Goal: Information Seeking & Learning: Learn about a topic

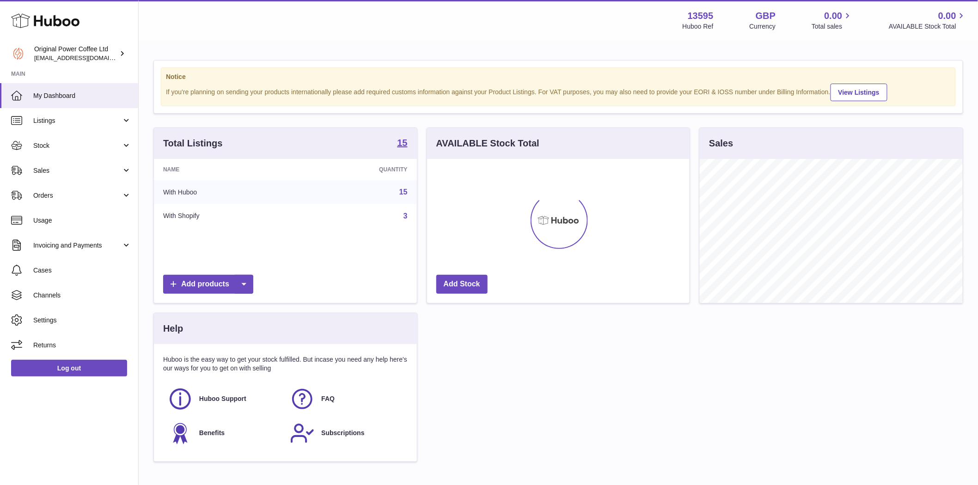
scroll to position [144, 263]
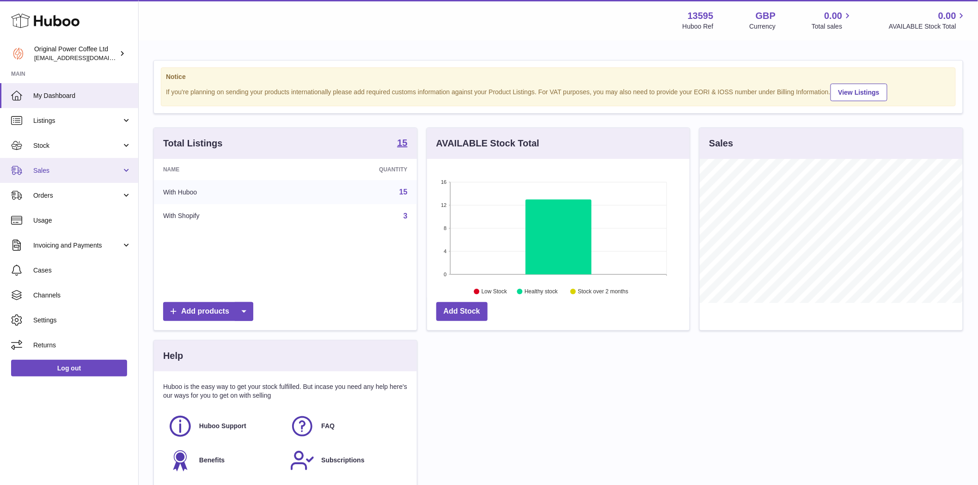
click at [40, 169] on span "Sales" at bounding box center [77, 170] width 88 height 9
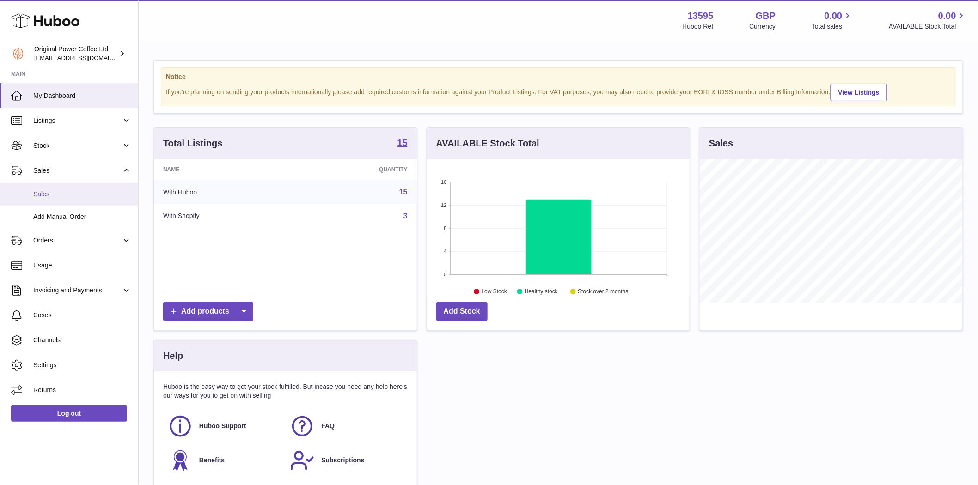
click at [49, 195] on span "Sales" at bounding box center [82, 194] width 98 height 9
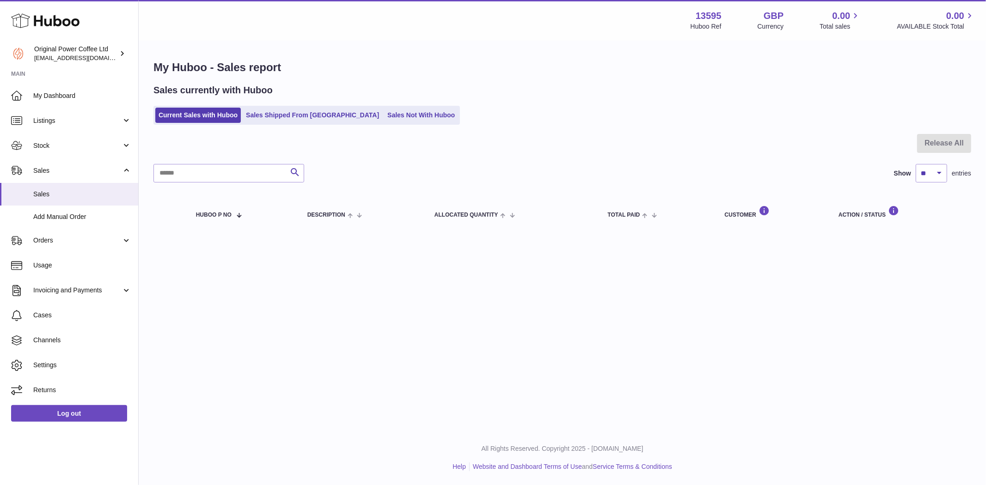
click at [296, 106] on ul "Current Sales with Huboo Sales Shipped From Huboo Sales Not With Huboo" at bounding box center [306, 115] width 306 height 19
click at [296, 113] on link "Sales Shipped From Huboo" at bounding box center [313, 115] width 140 height 15
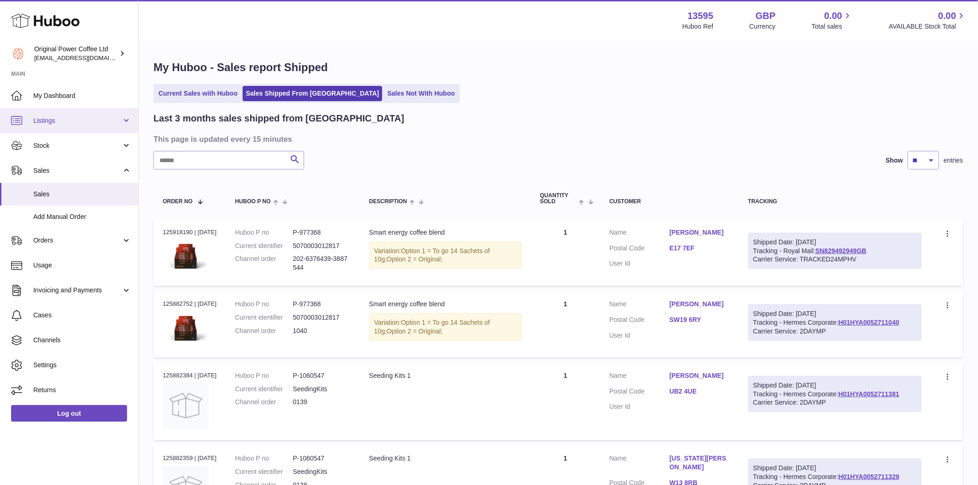
click at [59, 125] on link "Listings" at bounding box center [69, 120] width 138 height 25
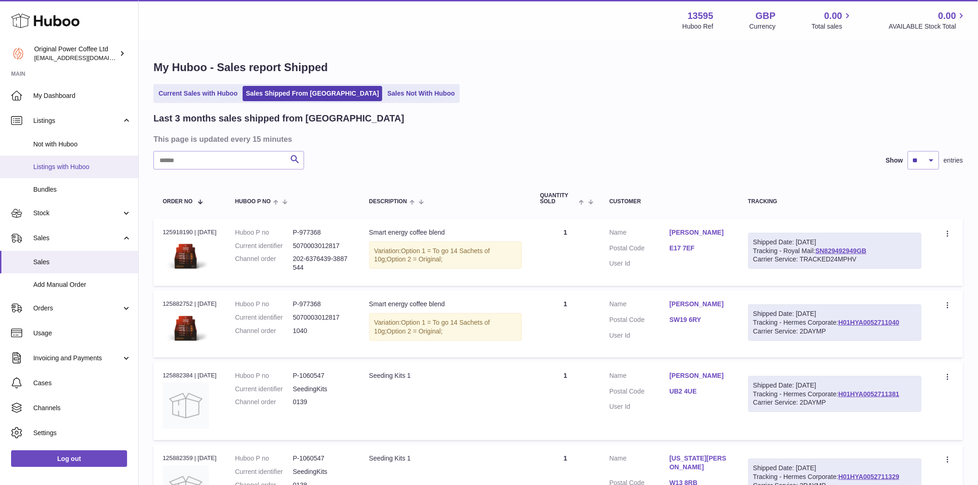
click at [53, 170] on span "Listings with Huboo" at bounding box center [82, 167] width 98 height 9
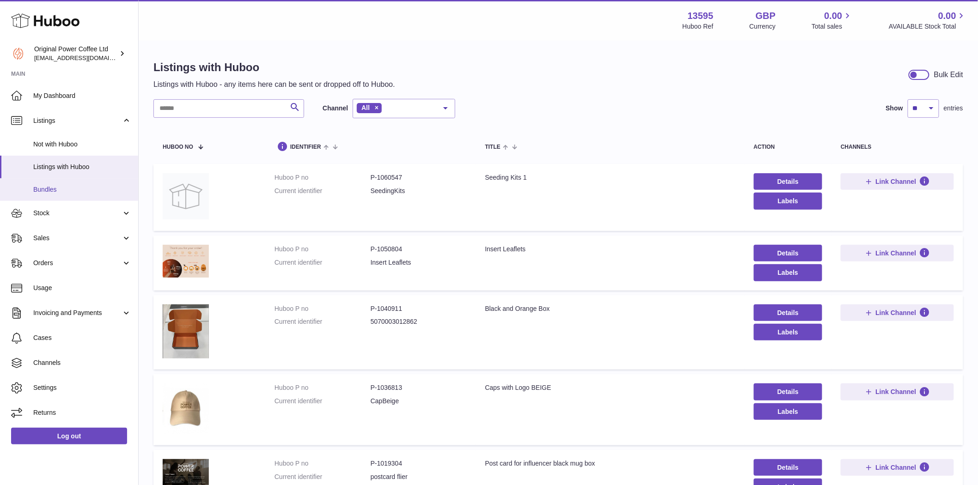
click at [51, 192] on span "Bundles" at bounding box center [82, 189] width 98 height 9
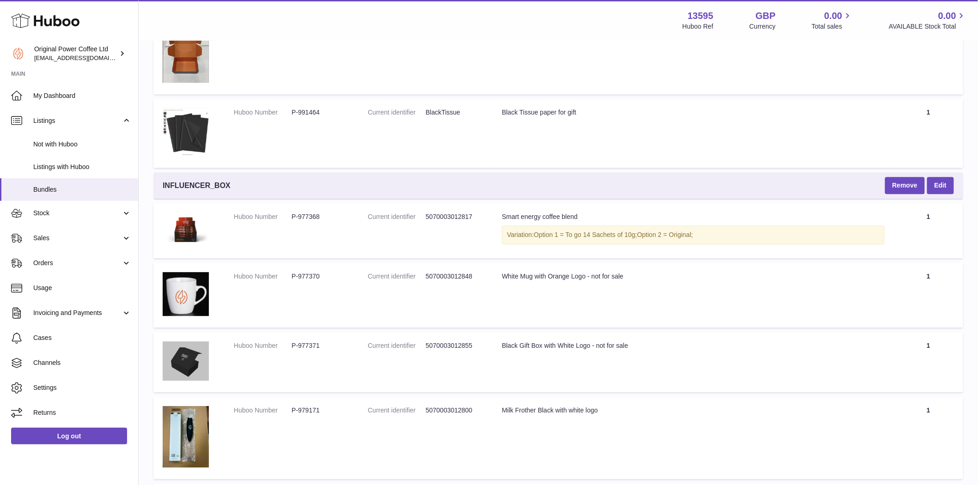
scroll to position [924, 0]
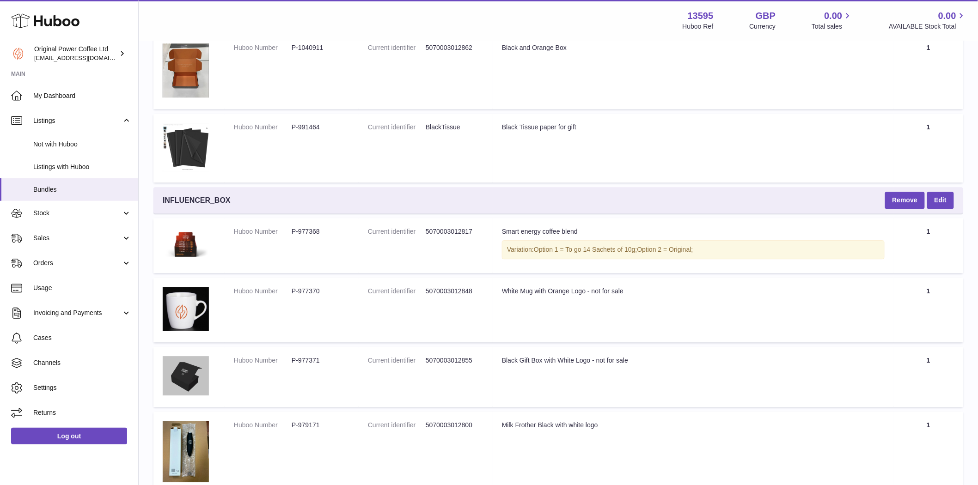
click at [263, 287] on dt "Huboo Number" at bounding box center [263, 291] width 58 height 9
click at [202, 299] on img at bounding box center [186, 309] width 46 height 44
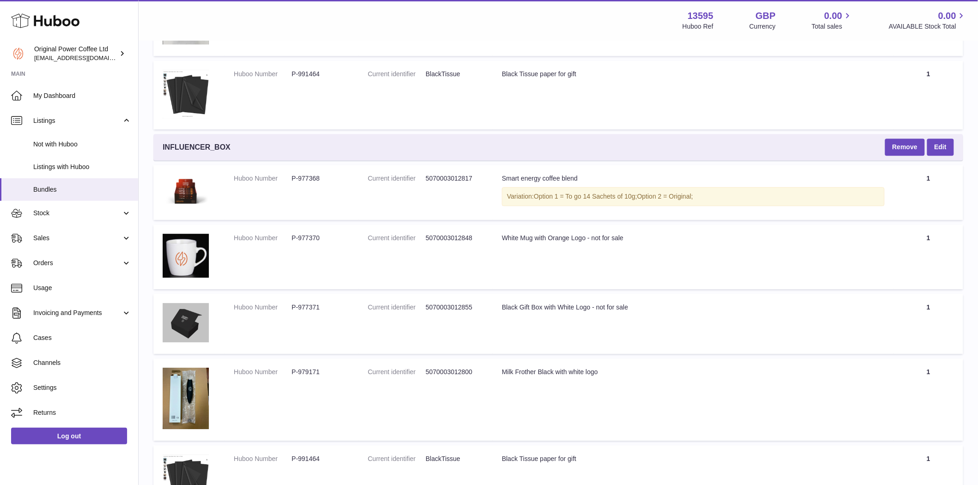
scroll to position [824, 0]
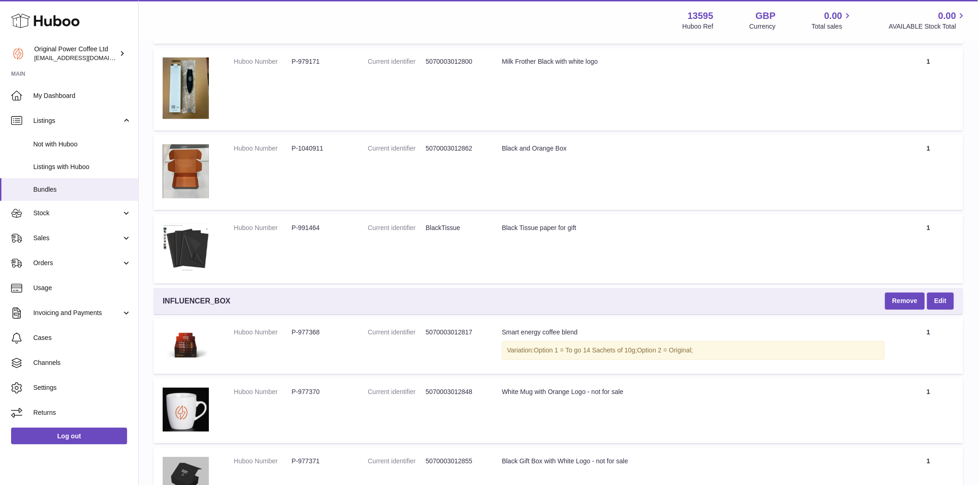
click at [348, 270] on td "Huboo Number P-991464" at bounding box center [292, 248] width 134 height 69
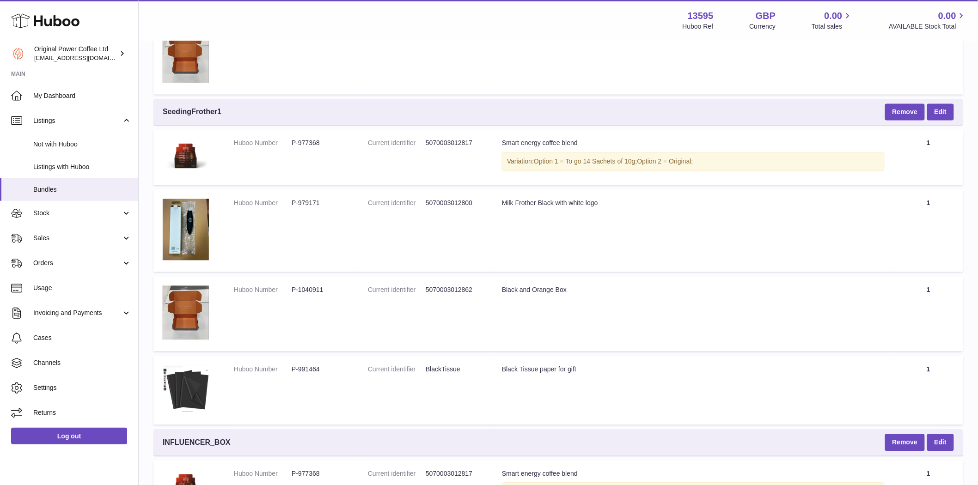
scroll to position [669, 0]
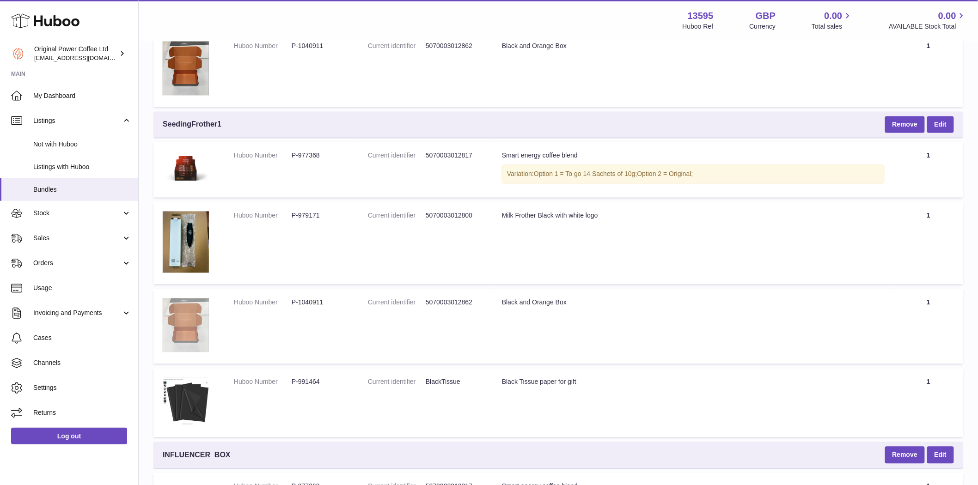
click at [180, 325] on img at bounding box center [186, 326] width 46 height 54
click at [397, 229] on td "Current identifier 5070003012800" at bounding box center [426, 243] width 134 height 82
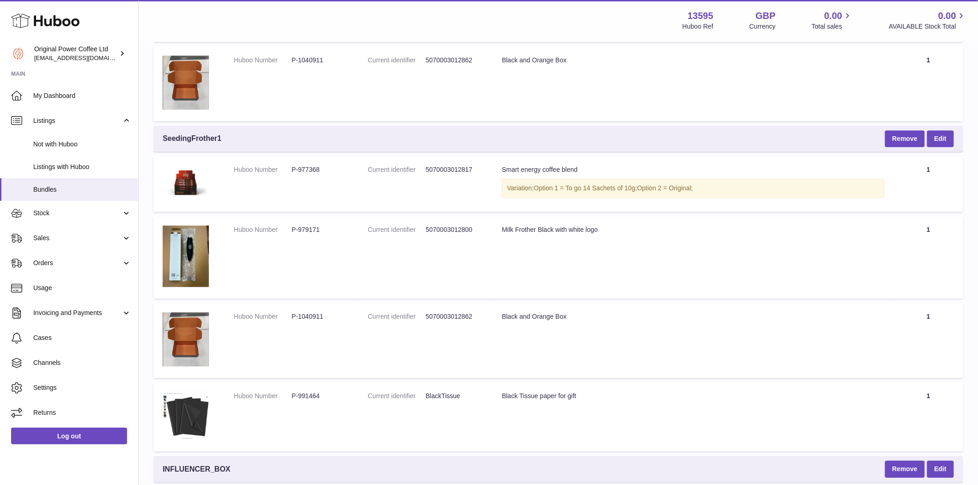
scroll to position [824, 0]
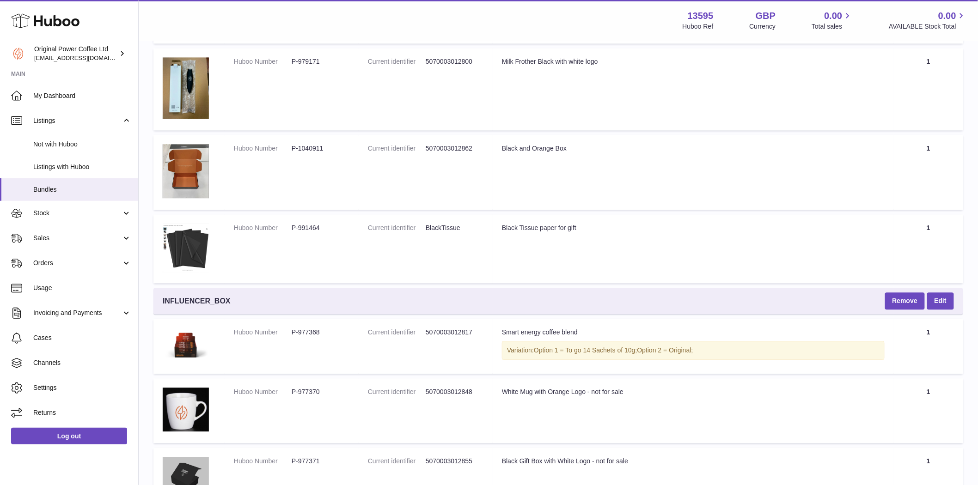
click at [303, 224] on dd "P-991464" at bounding box center [321, 228] width 58 height 9
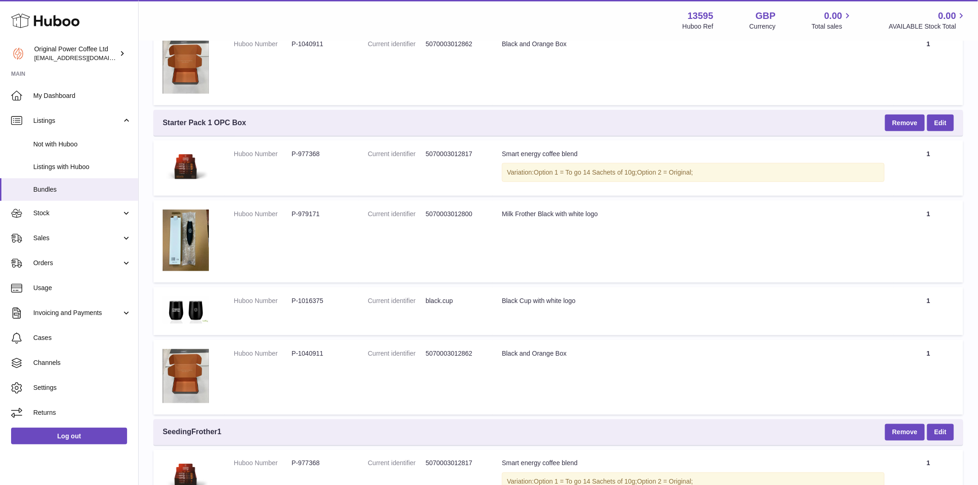
scroll to position [669, 0]
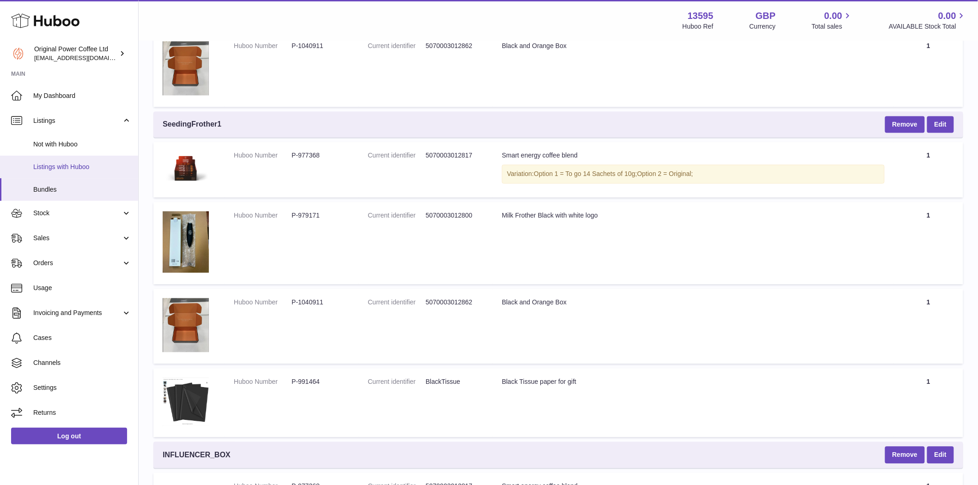
click at [58, 165] on span "Listings with Huboo" at bounding box center [82, 167] width 98 height 9
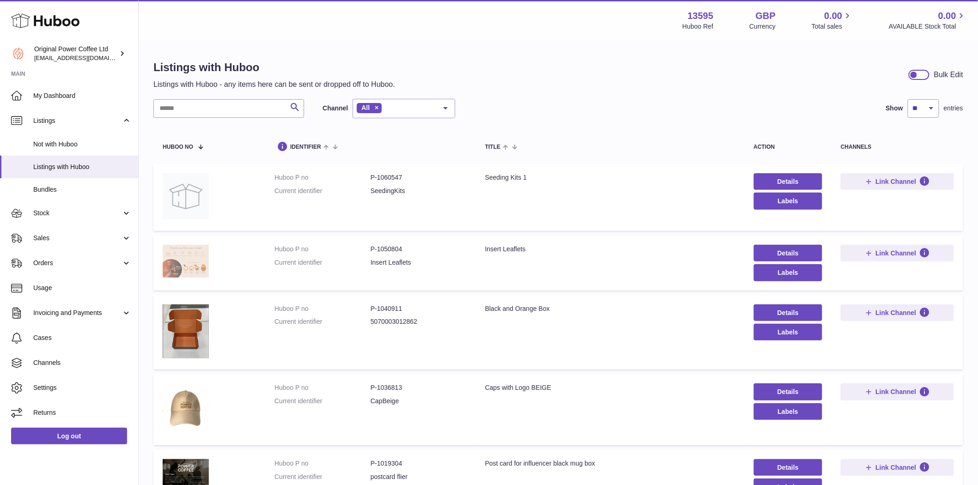
click at [190, 262] on img at bounding box center [186, 261] width 46 height 33
click at [53, 190] on span "Bundles" at bounding box center [82, 189] width 98 height 9
click at [44, 187] on span "Bundles" at bounding box center [82, 189] width 98 height 9
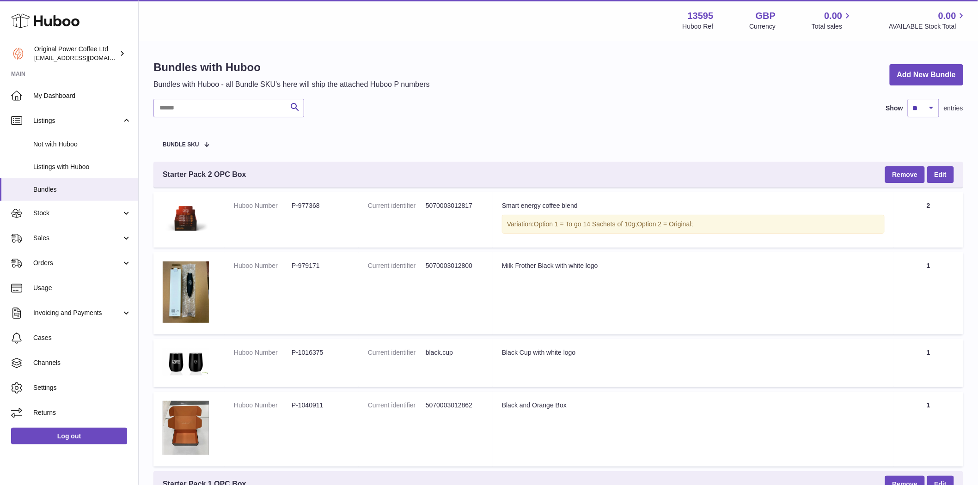
click at [589, 310] on td "Title Milk Frother Black with white logo" at bounding box center [693, 293] width 401 height 82
click at [179, 215] on img at bounding box center [186, 219] width 46 height 35
